Goal: Task Accomplishment & Management: Manage account settings

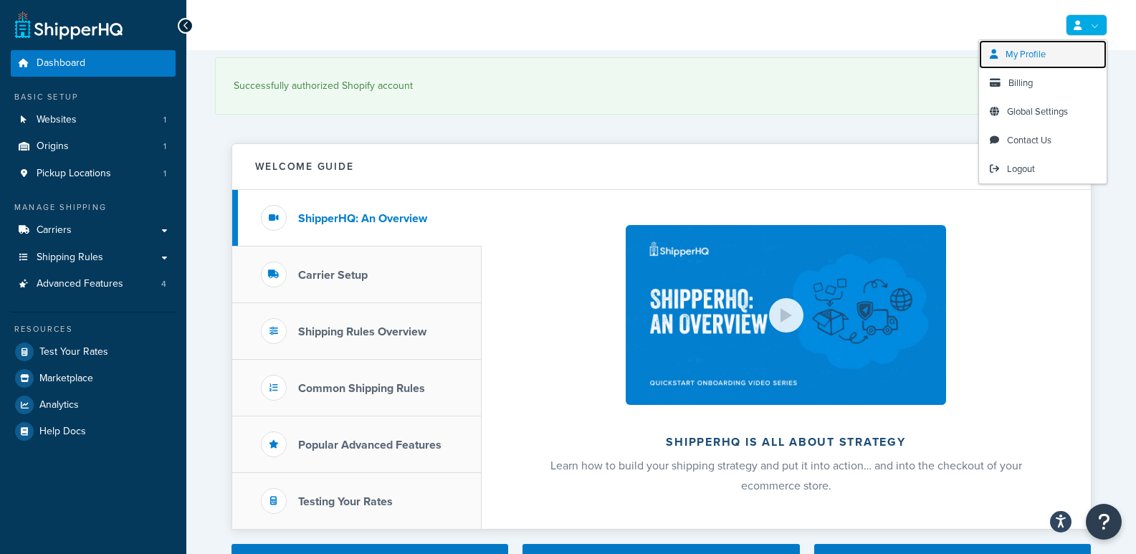
click at [998, 64] on link "My Profile" at bounding box center [1043, 54] width 128 height 29
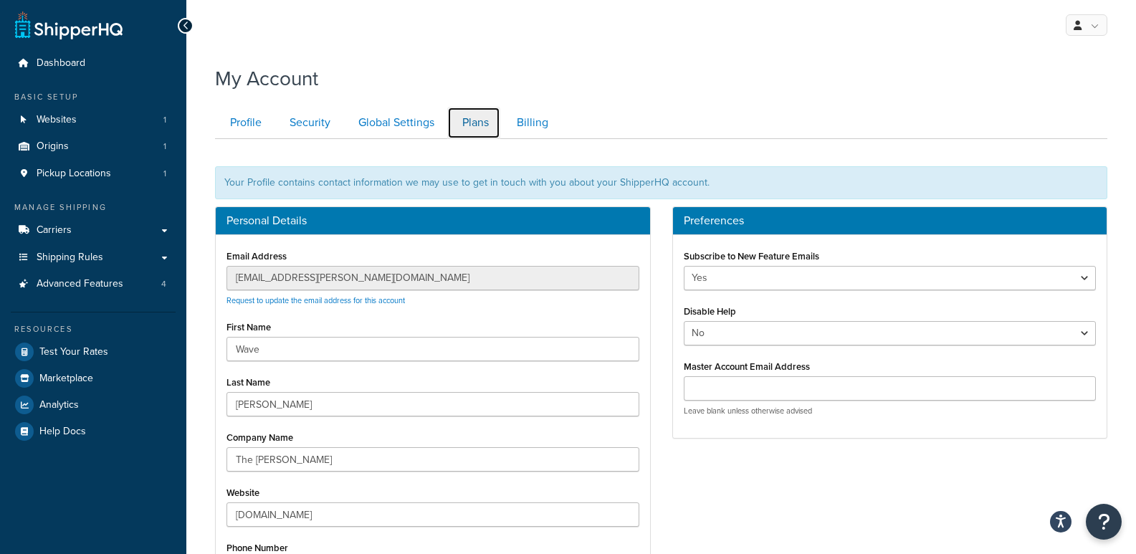
click at [474, 129] on link "Plans" at bounding box center [473, 123] width 53 height 32
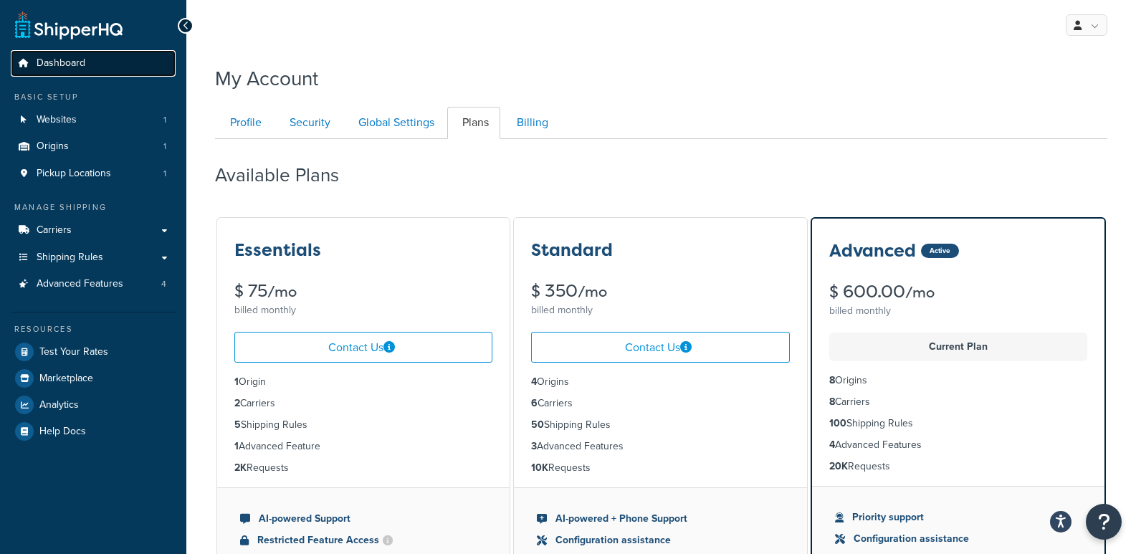
click at [54, 57] on span "Dashboard" at bounding box center [61, 63] width 49 height 12
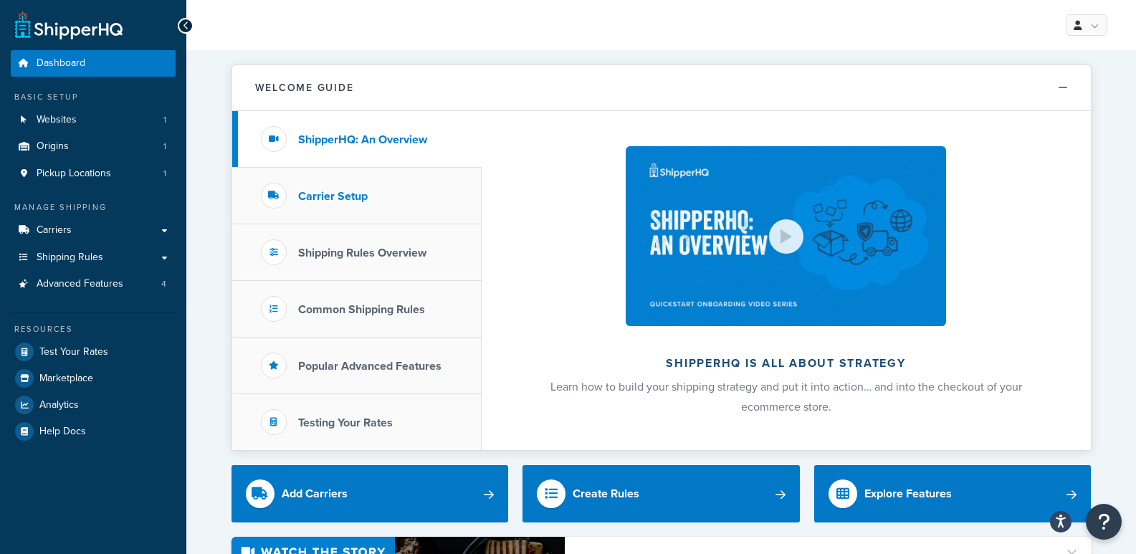
click at [346, 204] on li "Carrier Setup" at bounding box center [356, 196] width 249 height 57
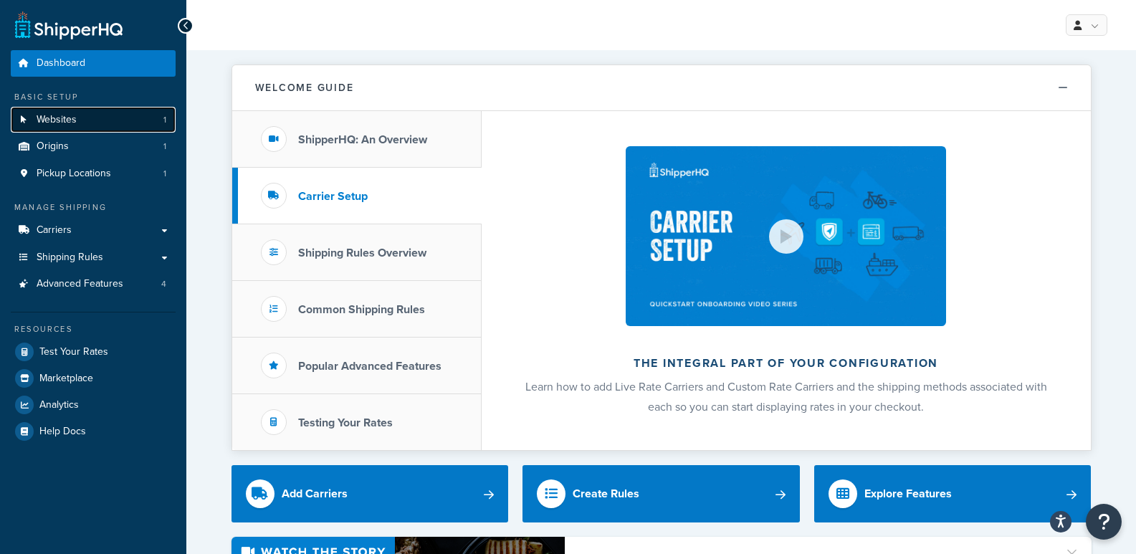
click at [125, 130] on link "Websites 1" at bounding box center [93, 120] width 165 height 27
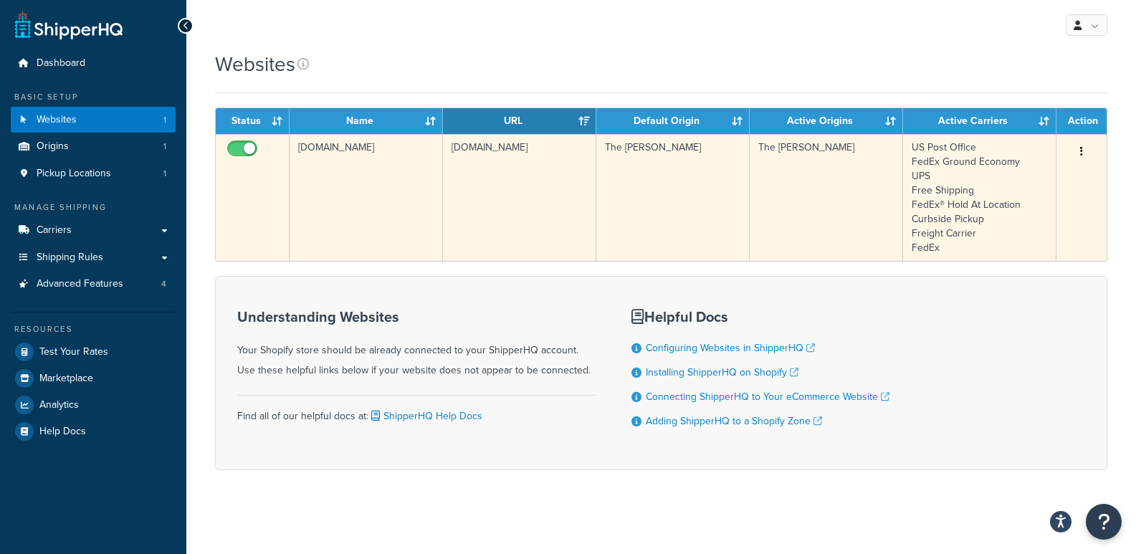
click at [1081, 150] on icon "button" at bounding box center [1081, 151] width 3 height 10
click at [1036, 178] on link "Edit" at bounding box center [1023, 180] width 113 height 29
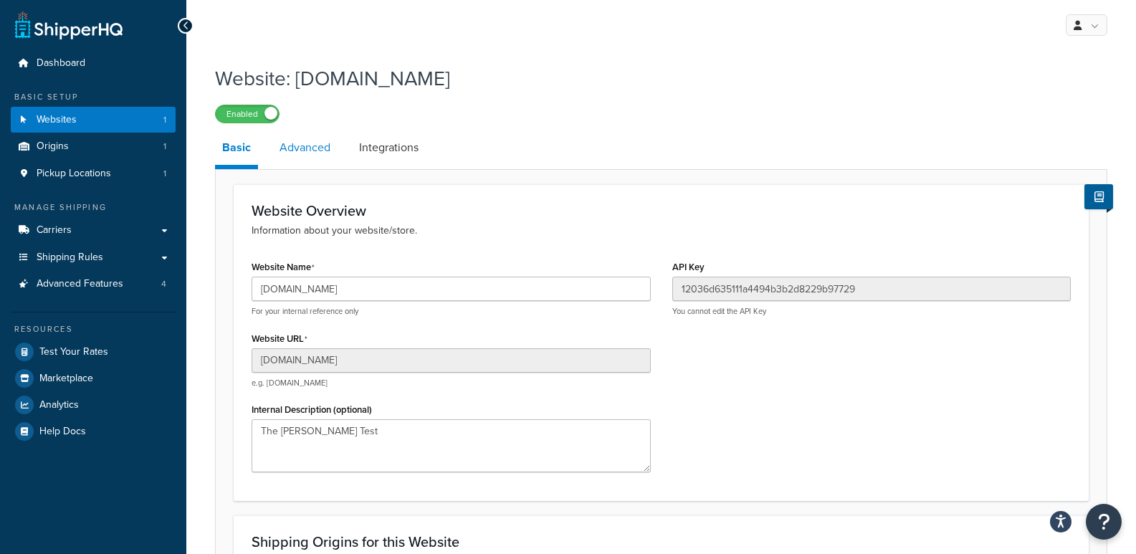
click at [306, 139] on link "Advanced" at bounding box center [304, 147] width 65 height 34
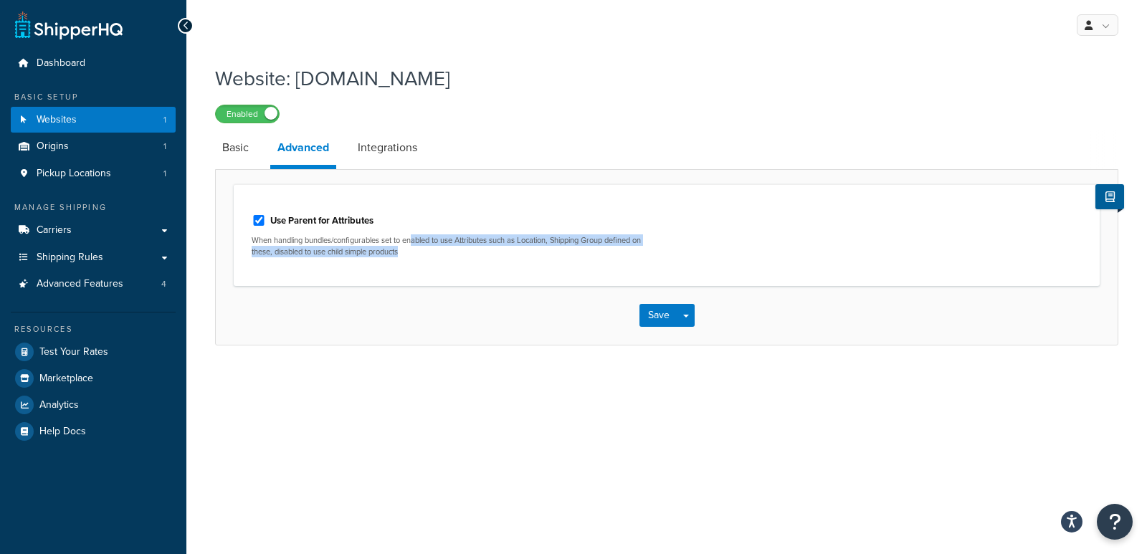
drag, startPoint x: 415, startPoint y: 240, endPoint x: 644, endPoint y: 254, distance: 229.1
click at [644, 254] on p "When handling bundles/configurables set to enabled to use Attributes such as Lo…" at bounding box center [454, 246] width 404 height 22
click at [362, 239] on p "When handling bundles/configurables set to enabled to use Attributes such as Lo…" at bounding box center [454, 246] width 404 height 22
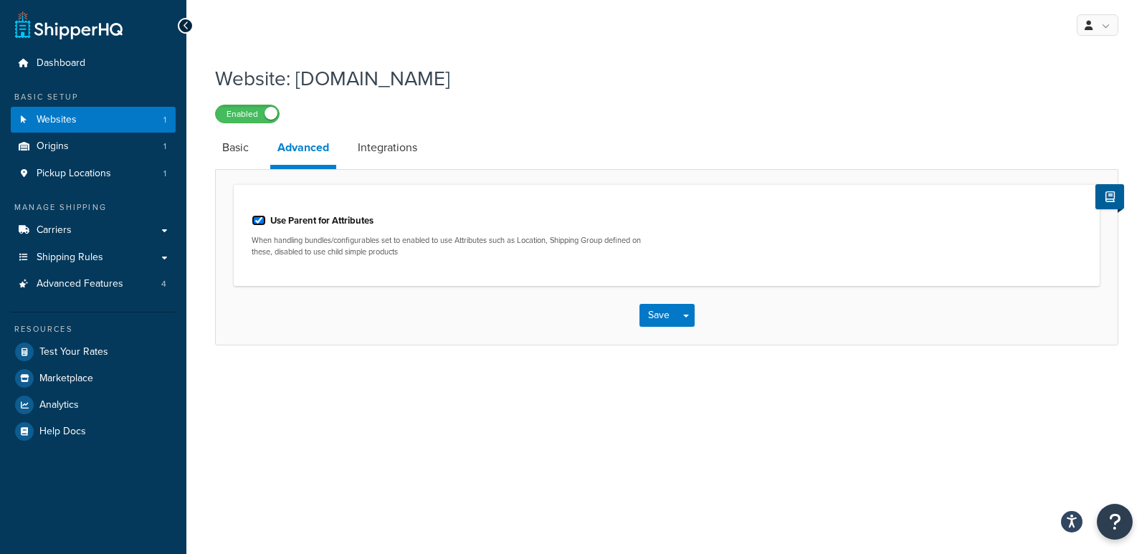
click at [261, 217] on input "Use Parent for Attributes" at bounding box center [259, 220] width 14 height 11
click at [259, 219] on input "Use Parent for Attributes" at bounding box center [259, 220] width 14 height 11
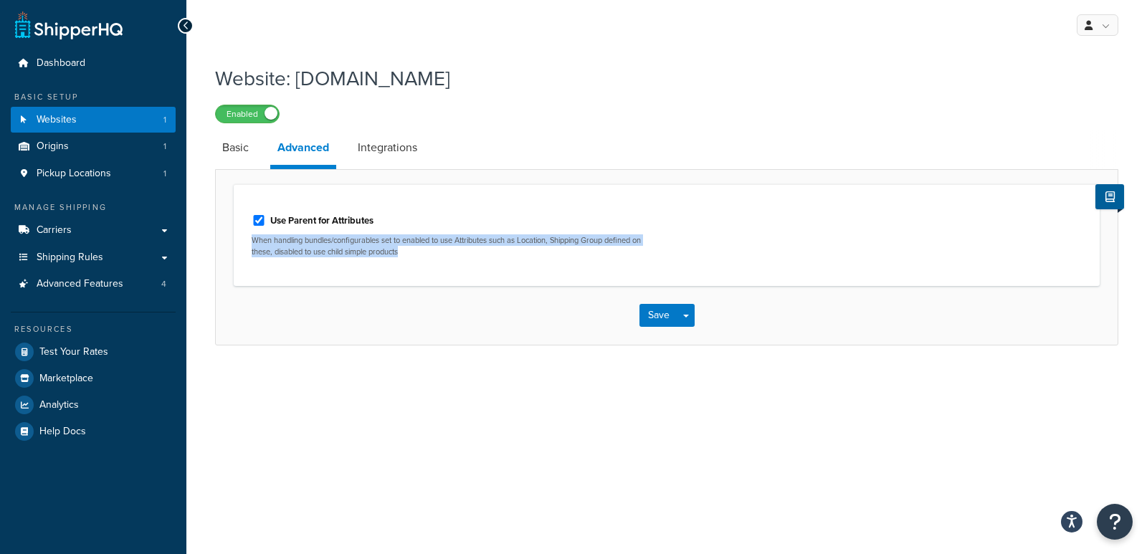
drag, startPoint x: 249, startPoint y: 238, endPoint x: 409, endPoint y: 247, distance: 160.8
click at [409, 247] on div "Use Parent for Attributes When handling bundles/configurables set to enabled to…" at bounding box center [454, 235] width 426 height 65
click at [419, 250] on p "When handling bundles/configurables set to enabled to use Attributes such as Lo…" at bounding box center [454, 246] width 404 height 22
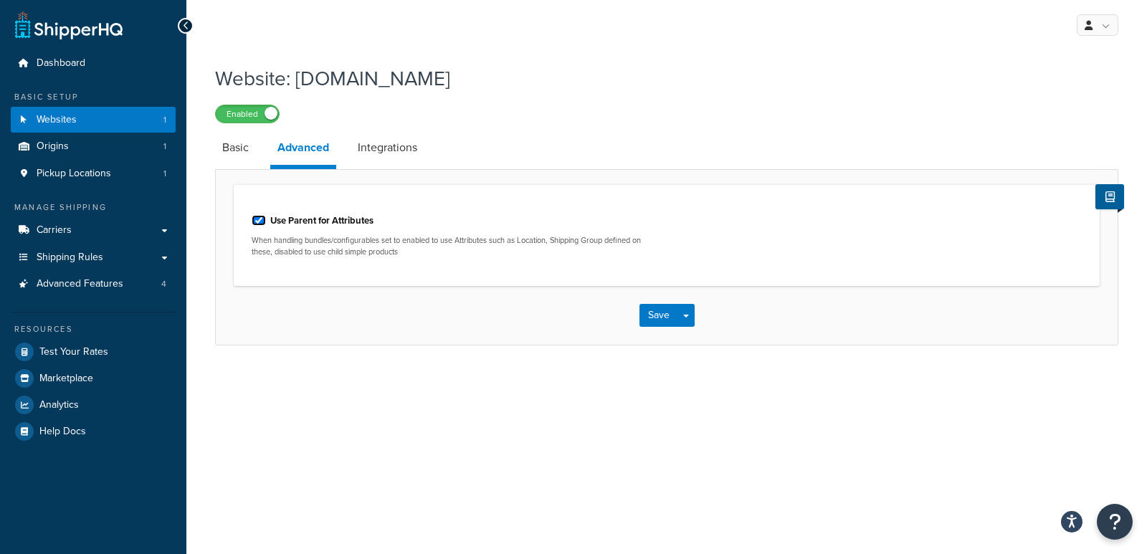
click at [262, 219] on input "Use Parent for Attributes" at bounding box center [259, 220] width 14 height 11
checkbox input "false"
click at [659, 310] on button "Save" at bounding box center [658, 315] width 39 height 23
